Goal: Transaction & Acquisition: Purchase product/service

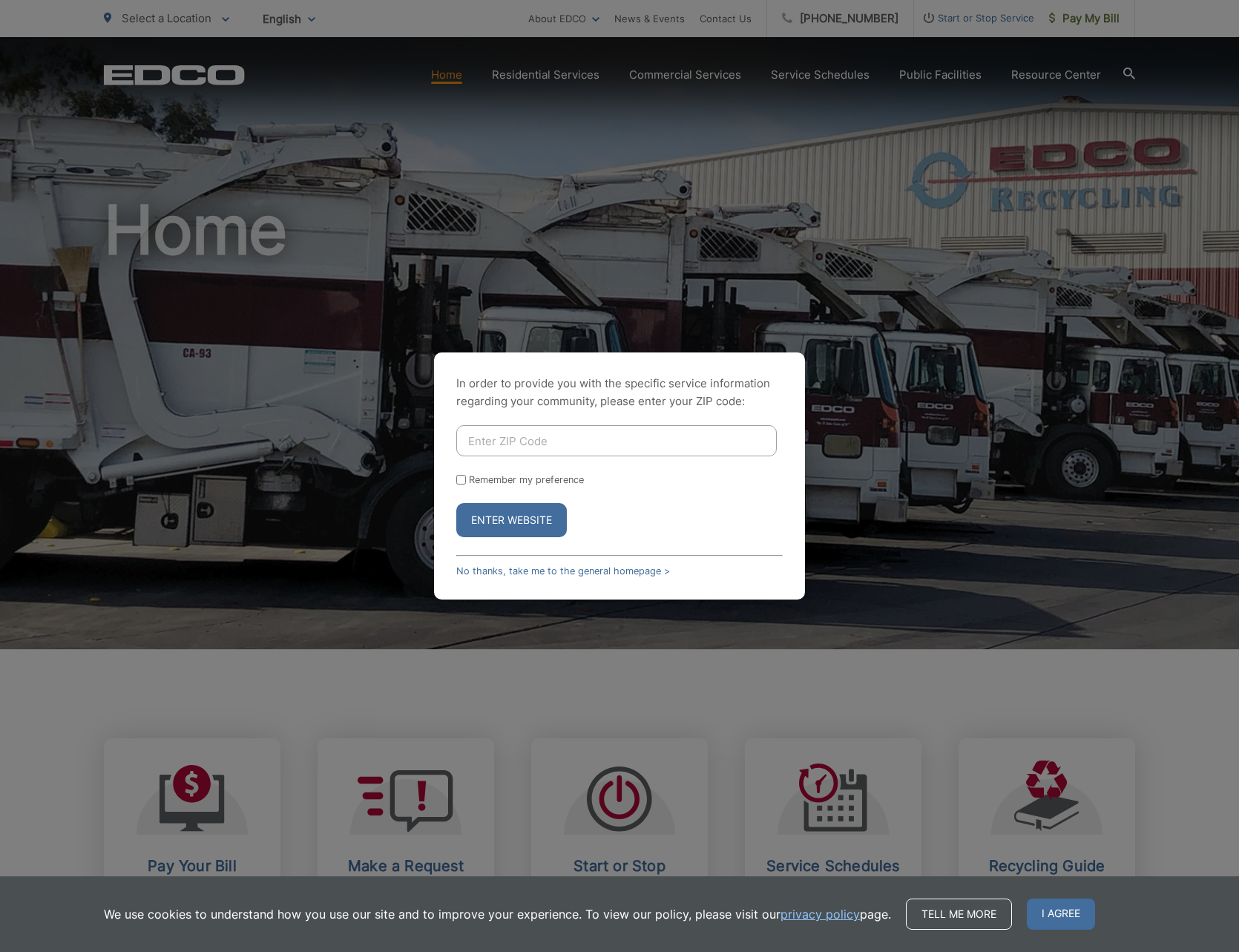
click at [583, 441] on input "Enter ZIP Code" at bounding box center [616, 441] width 320 height 31
type input "85364"
click at [495, 520] on button "Enter Website" at bounding box center [511, 520] width 111 height 34
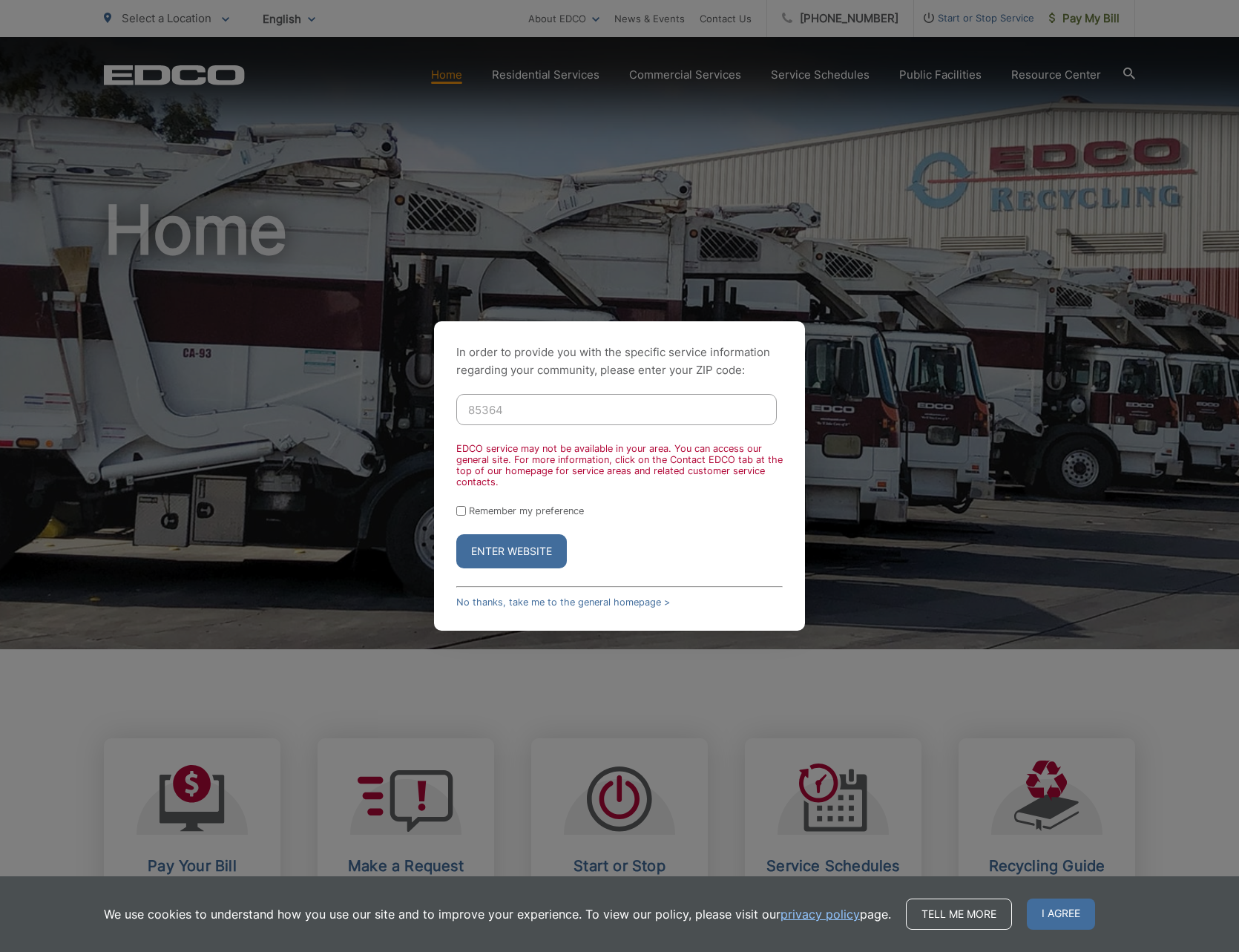
click at [545, 410] on input "85364" at bounding box center [616, 410] width 320 height 31
drag, startPoint x: 544, startPoint y: 409, endPoint x: 316, endPoint y: 355, distance: 234.3
click at [321, 375] on div "In order to provide you with the specific service information regarding your co…" at bounding box center [619, 476] width 1239 height 952
click at [485, 552] on button "Enter Website" at bounding box center [511, 551] width 111 height 34
click at [572, 408] on input "Enter ZIP Code" at bounding box center [616, 410] width 320 height 31
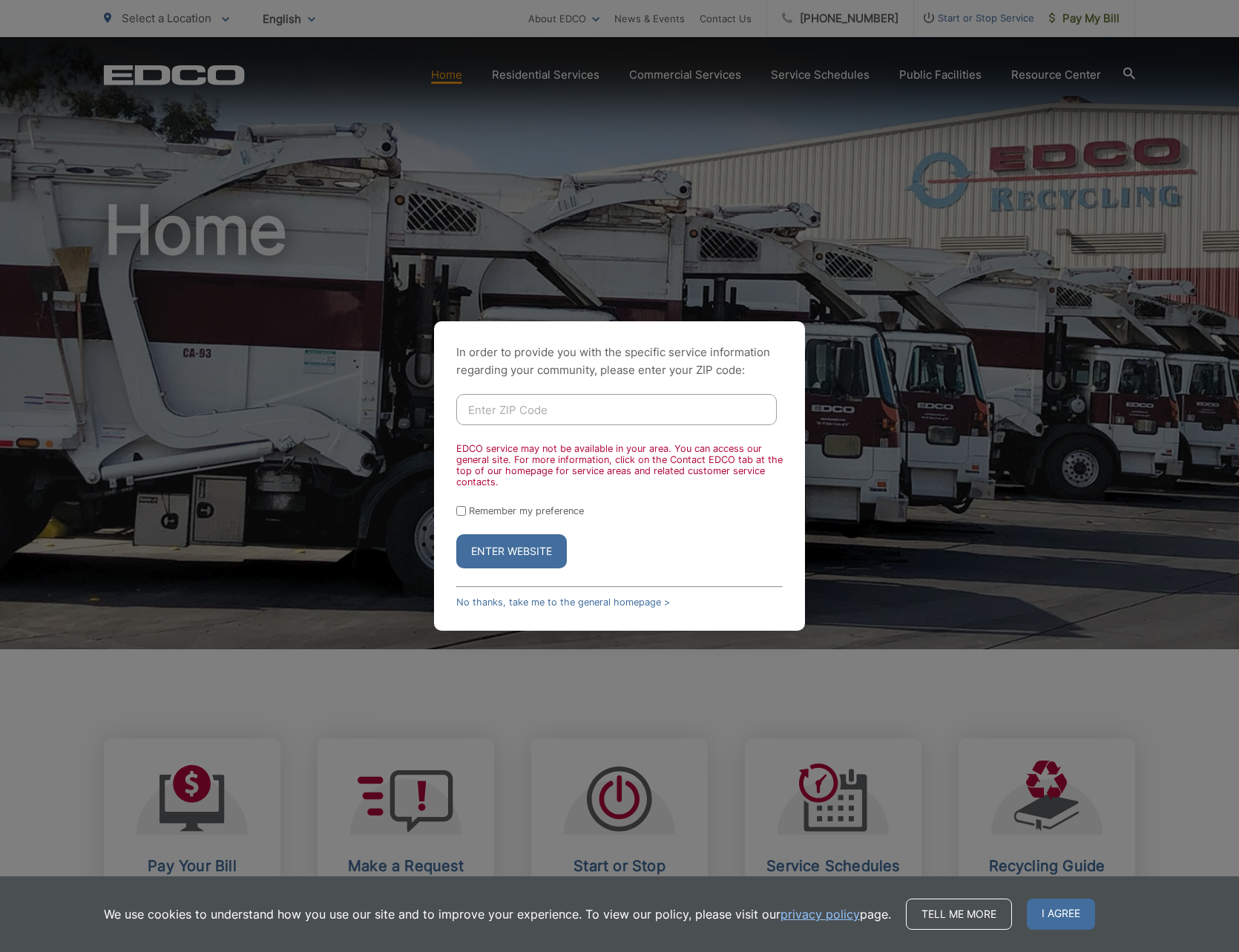
type input "85366-2477"
click at [539, 545] on button "Enter Website" at bounding box center [511, 551] width 111 height 34
click at [506, 545] on button "Enter Website" at bounding box center [511, 551] width 111 height 34
click at [476, 510] on label "Remember my preference" at bounding box center [527, 511] width 115 height 11
click at [466, 510] on input "Remember my preference" at bounding box center [460, 510] width 10 height 10
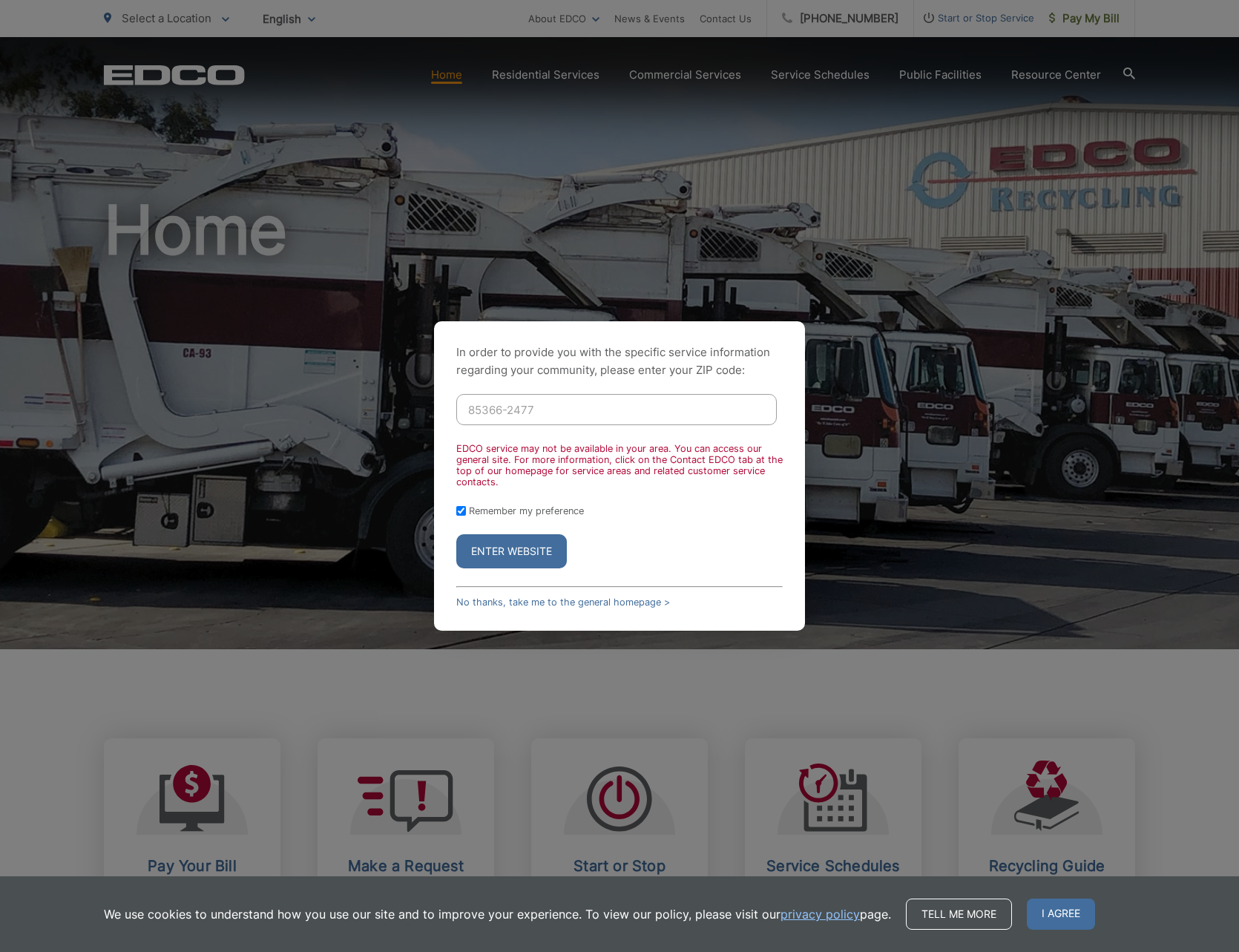
click at [547, 414] on input "85366-2477" at bounding box center [616, 410] width 320 height 31
click at [462, 511] on input "Remember my preference" at bounding box center [460, 510] width 10 height 10
checkbox input "false"
click at [564, 417] on form "85366-2477 EDCO service may not be available in your area. You can access our g…" at bounding box center [619, 481] width 327 height 175
click at [563, 410] on input "85366-2477" at bounding box center [616, 410] width 320 height 31
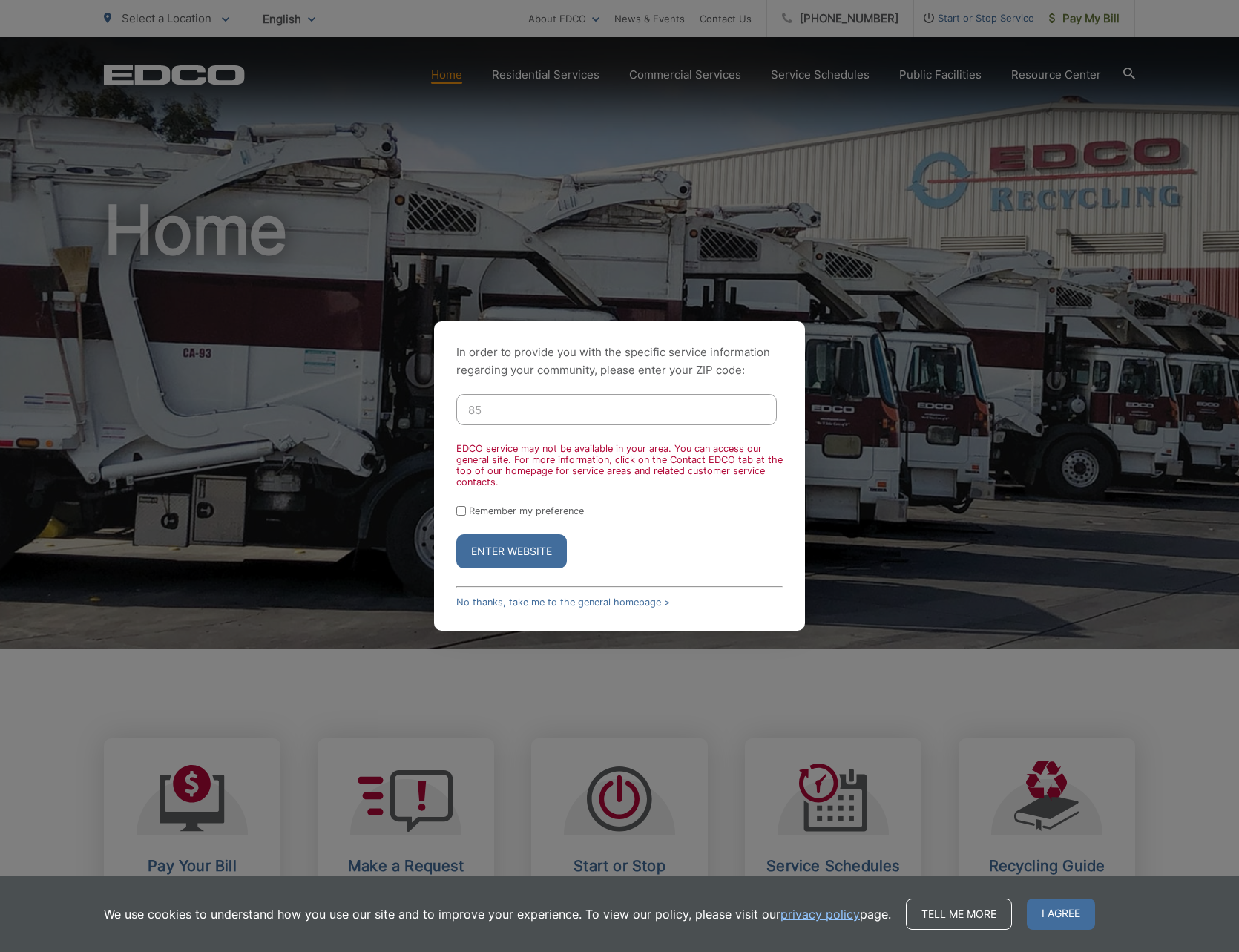
type input "8"
type input "9"
click at [547, 412] on input "Enter ZIP Code" at bounding box center [616, 410] width 320 height 31
click at [353, 320] on div "In order to provide you with the specific service information regarding your co…" at bounding box center [619, 476] width 1239 height 952
click at [508, 404] on input "Enter ZIP Code" at bounding box center [616, 410] width 320 height 31
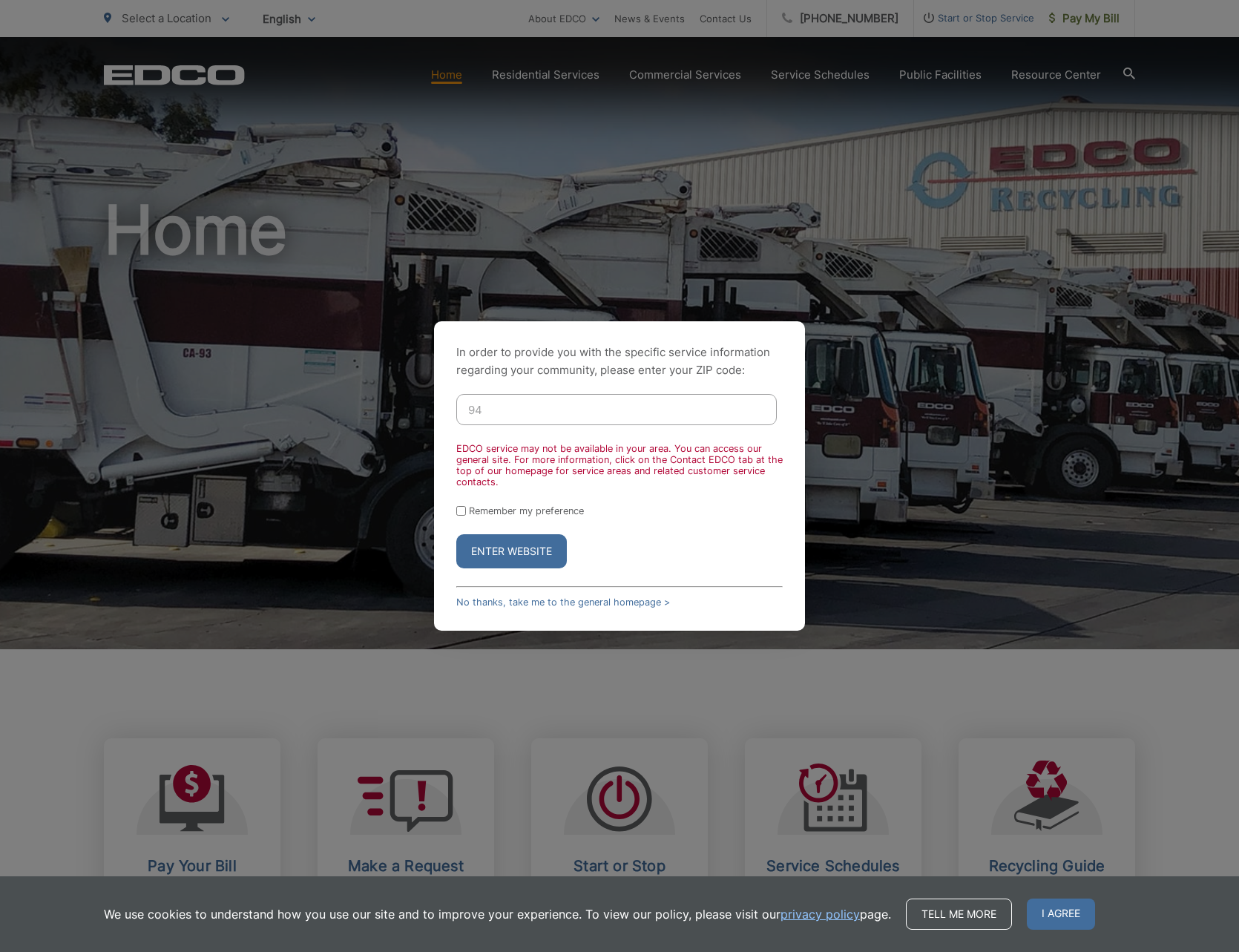
type input "9"
click at [1030, 913] on span "I agree" at bounding box center [1061, 914] width 68 height 31
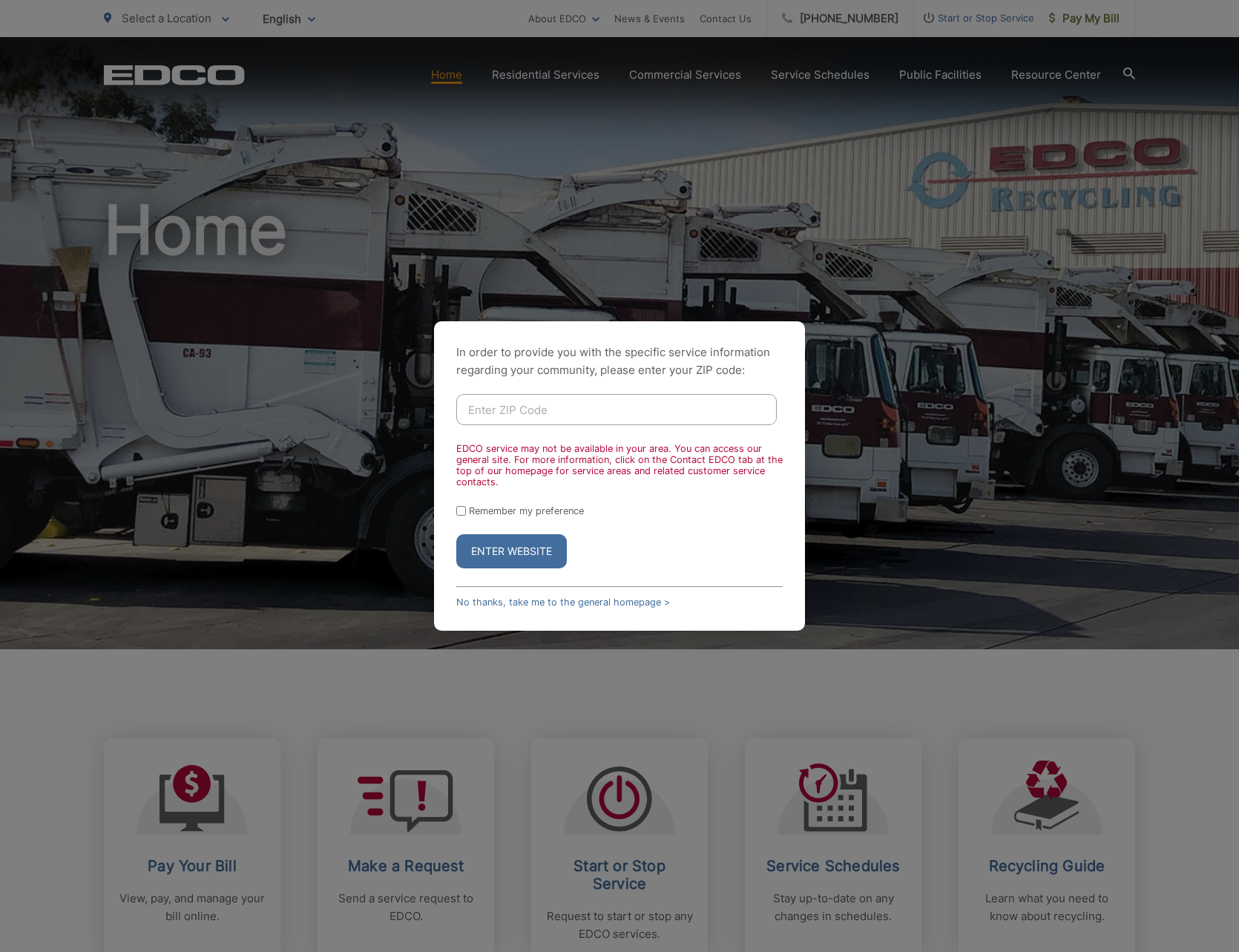
click at [579, 417] on input "Enter ZIP Code" at bounding box center [616, 410] width 320 height 31
type input "8"
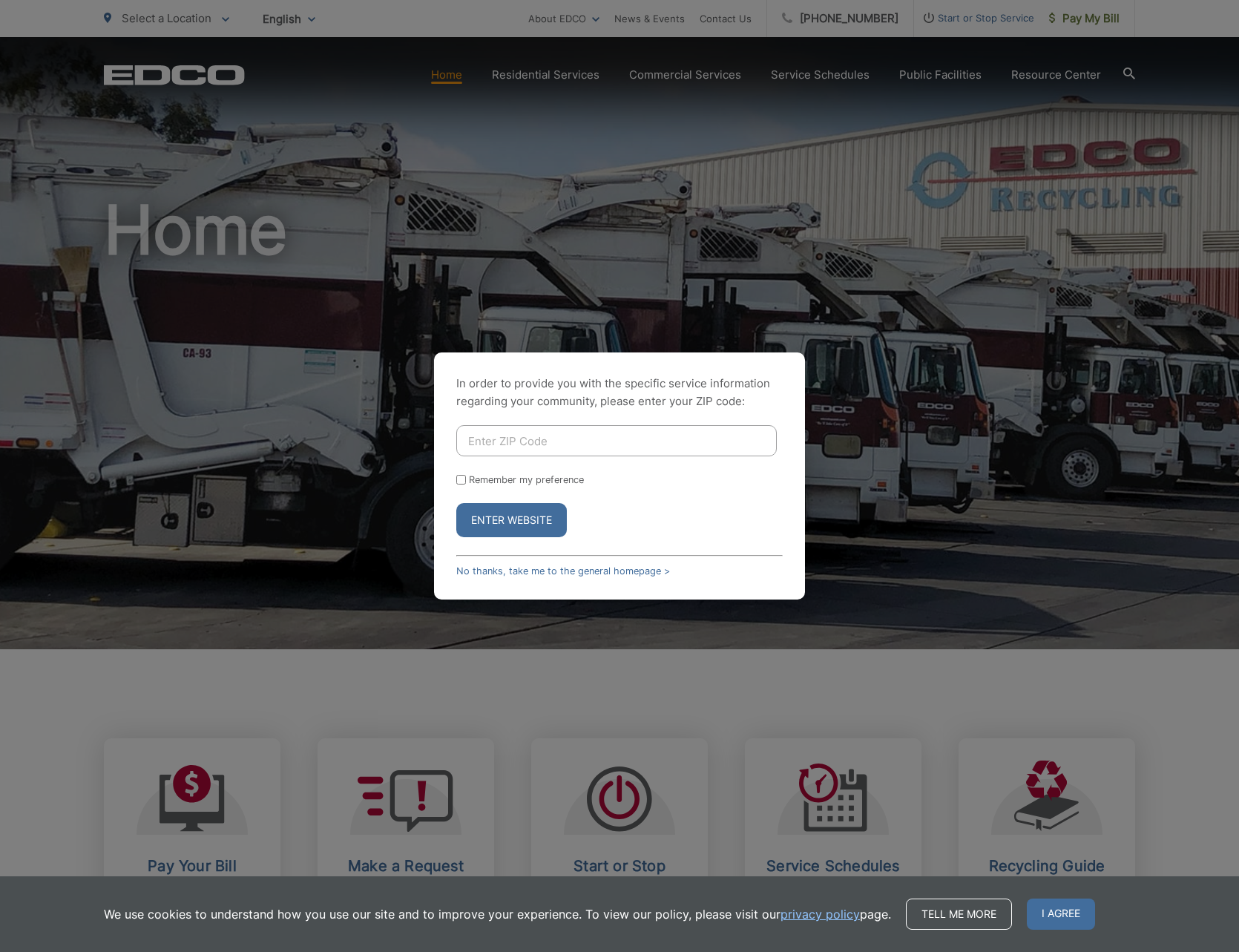
click at [612, 432] on input "Enter ZIP Code" at bounding box center [616, 441] width 320 height 31
type input "23175"
click at [515, 525] on button "Enter Website" at bounding box center [511, 520] width 111 height 34
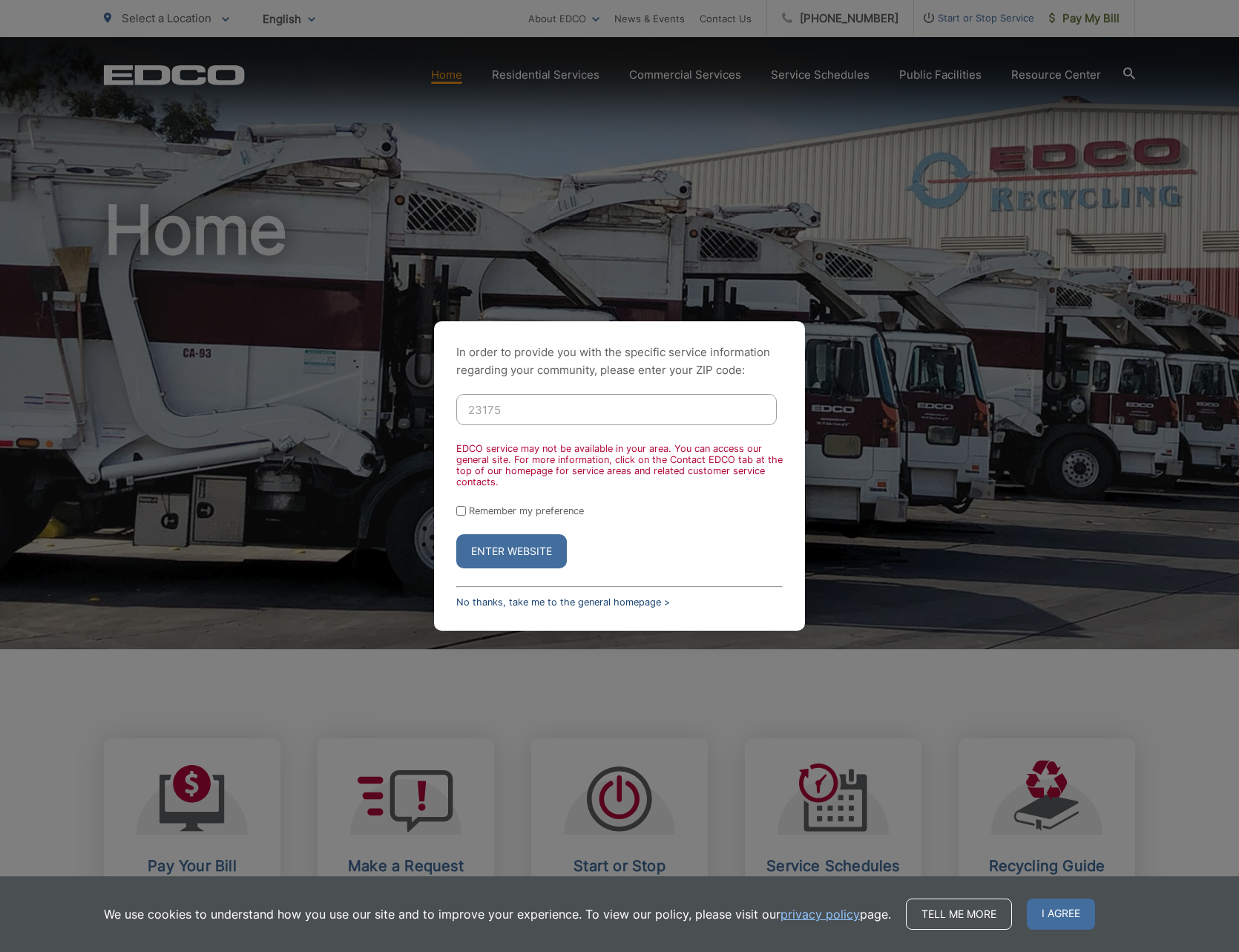
click at [547, 606] on link "No thanks, take me to the general homepage >" at bounding box center [562, 602] width 214 height 11
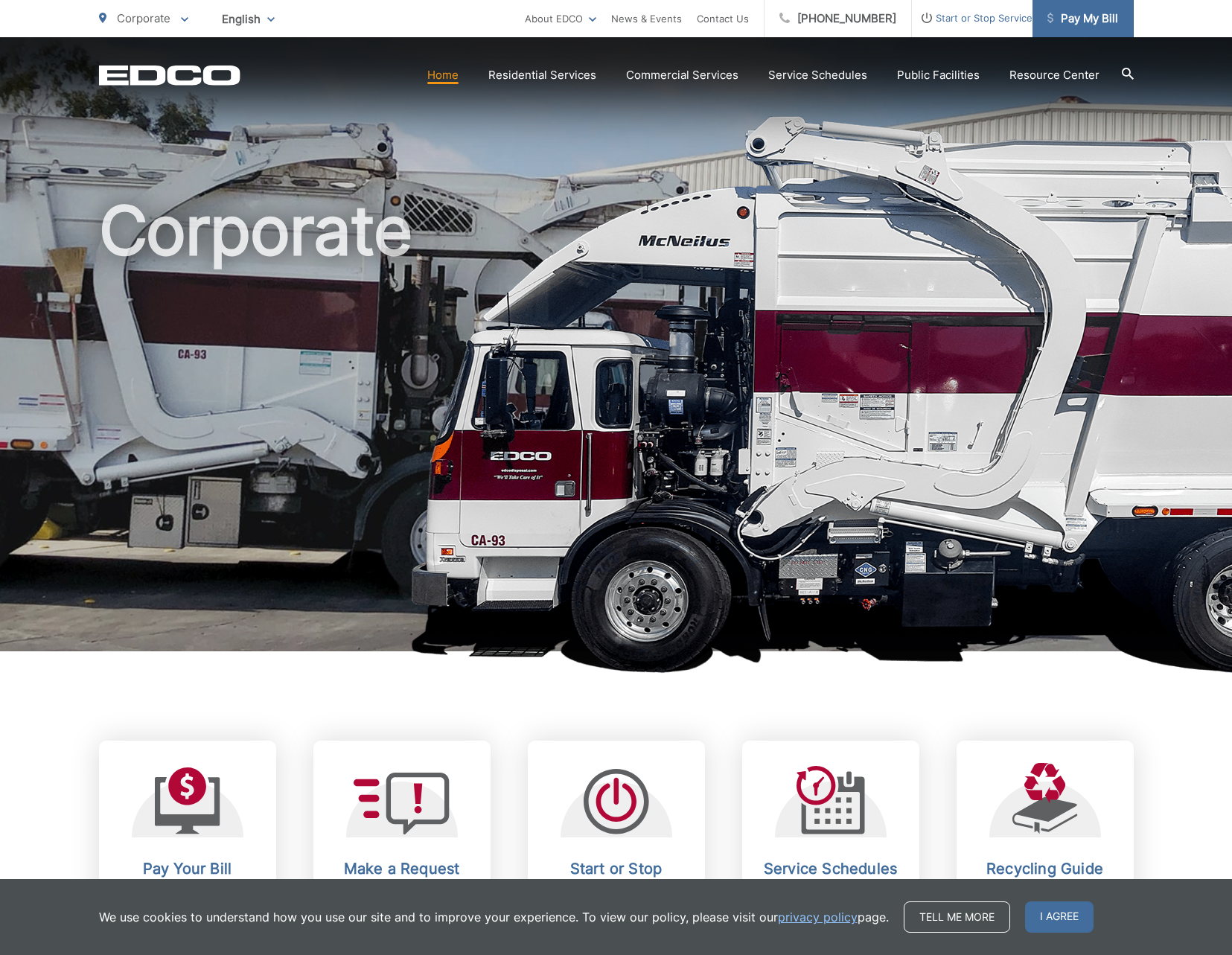
click at [1071, 11] on span "Pay My Bill" at bounding box center [1082, 18] width 71 height 18
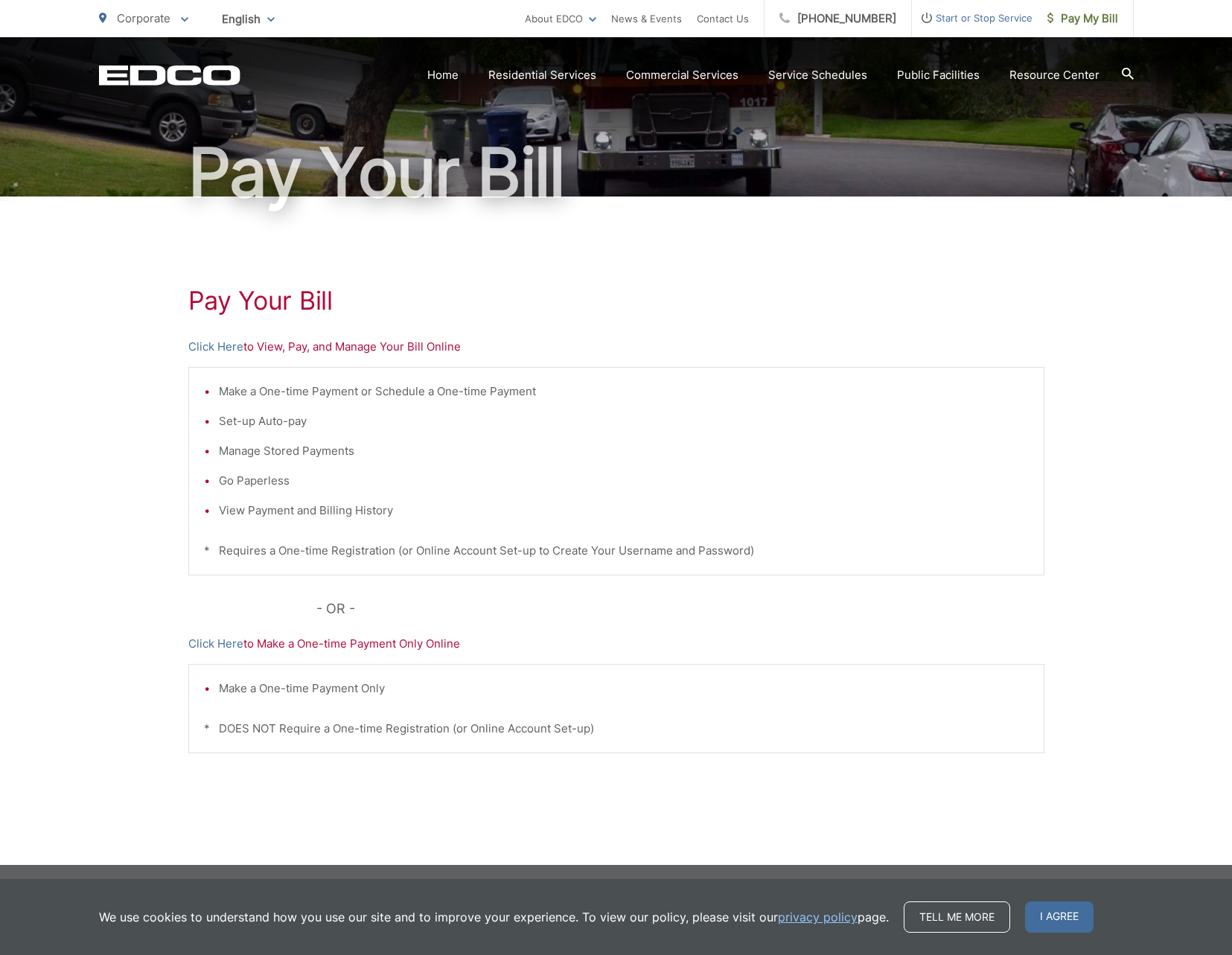
scroll to position [103, 0]
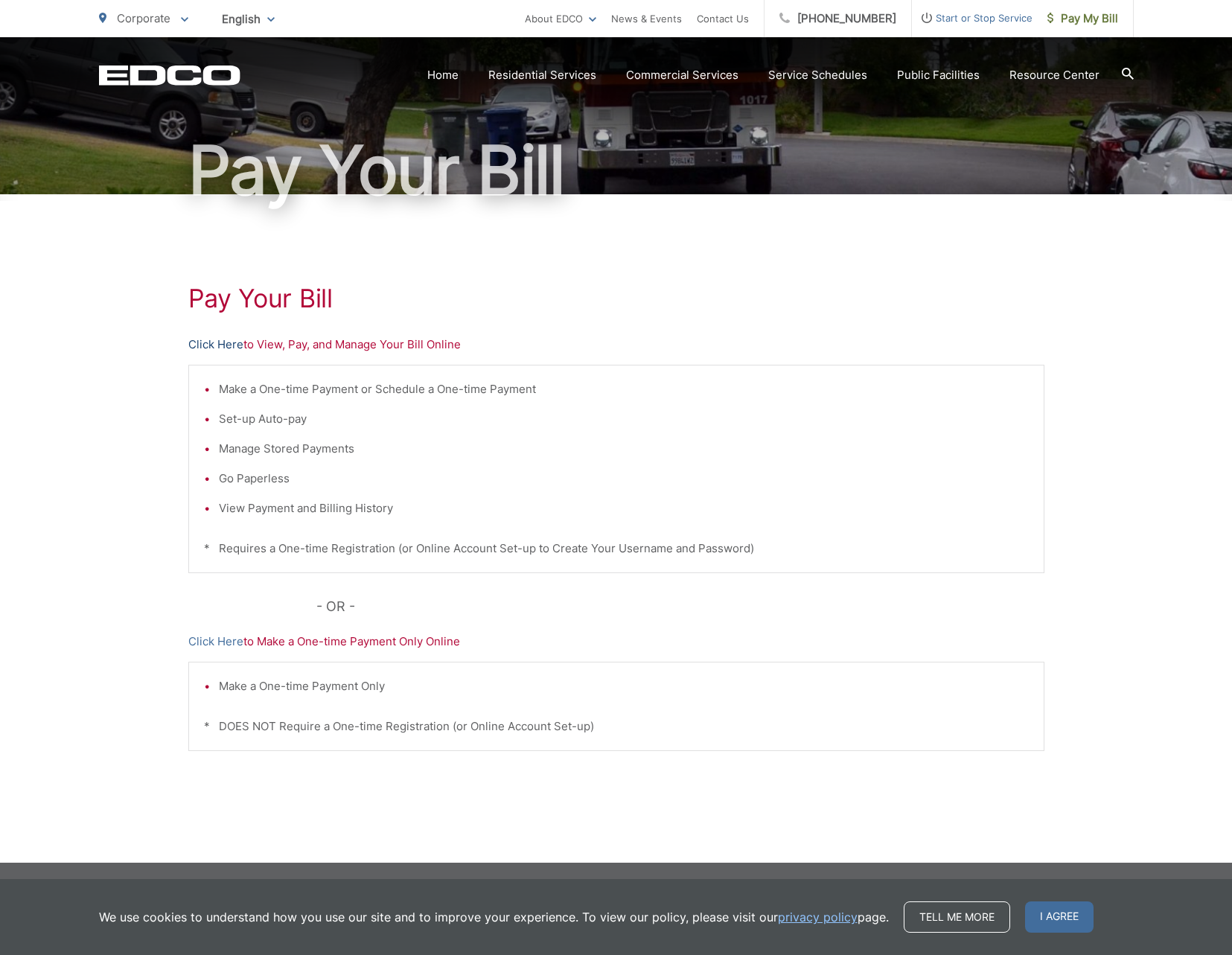
click at [224, 346] on link "Click Here" at bounding box center [216, 344] width 55 height 18
